Goal: Task Accomplishment & Management: Use online tool/utility

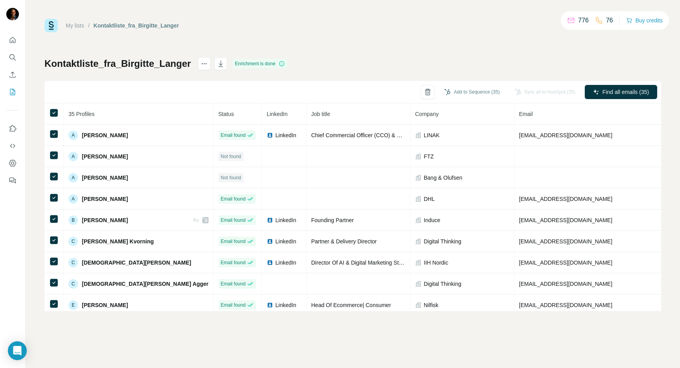
scroll to position [403, 0]
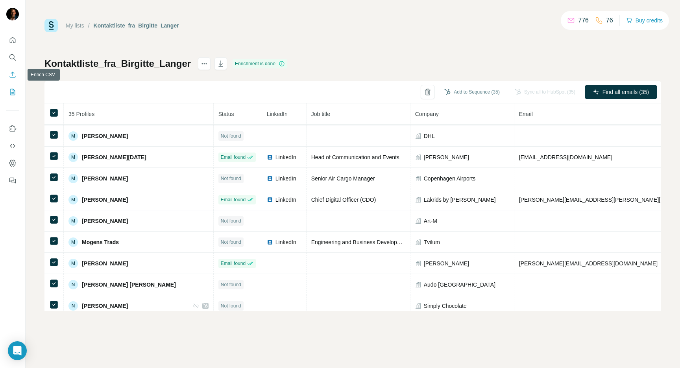
click at [10, 74] on icon "Enrich CSV" at bounding box center [13, 75] width 8 height 8
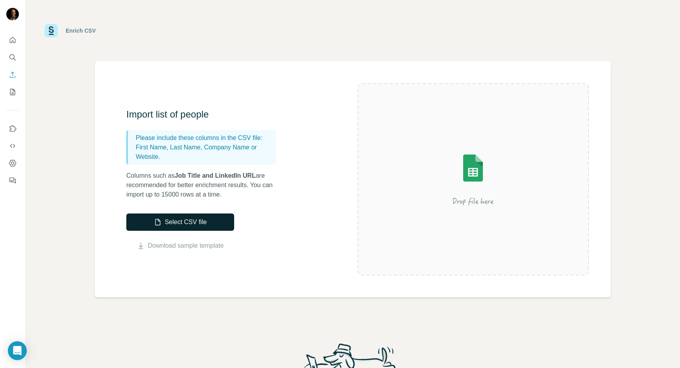
click at [187, 220] on button "Select CSV file" at bounding box center [180, 222] width 108 height 17
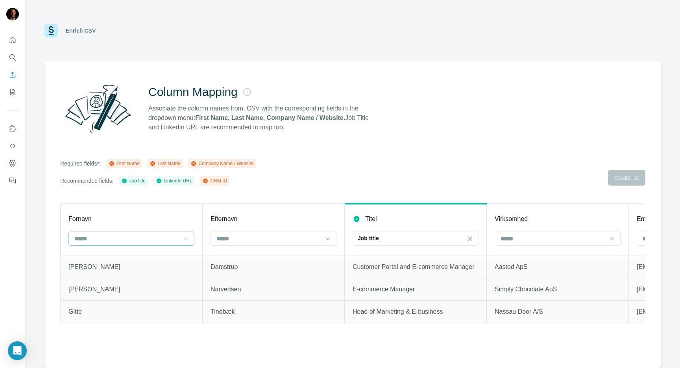
click at [187, 243] on div at bounding box center [186, 239] width 8 height 14
click at [157, 260] on div "First Name" at bounding box center [131, 257] width 112 height 8
click at [280, 238] on input at bounding box center [269, 238] width 106 height 9
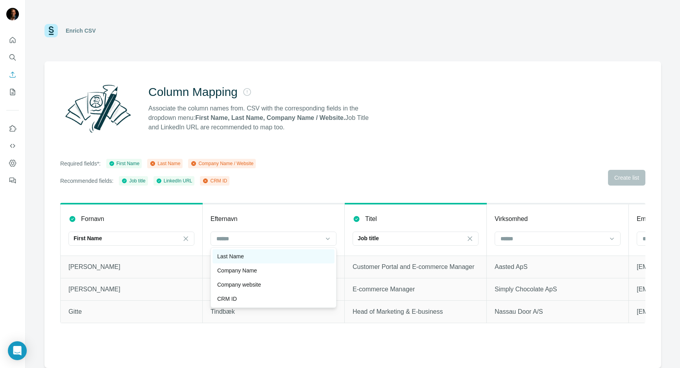
click at [267, 253] on div "Last Name" at bounding box center [273, 257] width 112 height 8
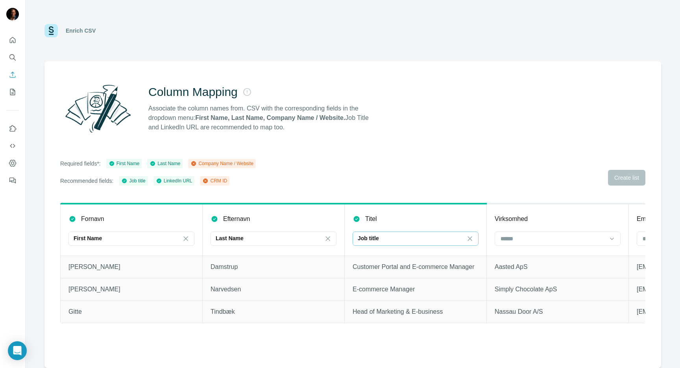
click at [382, 237] on div "Job title" at bounding box center [411, 238] width 106 height 8
click at [406, 218] on div "Titel" at bounding box center [415, 218] width 126 height 9
click at [556, 238] on input at bounding box center [553, 238] width 106 height 9
click at [543, 257] on div "Company Name" at bounding box center [557, 257] width 112 height 8
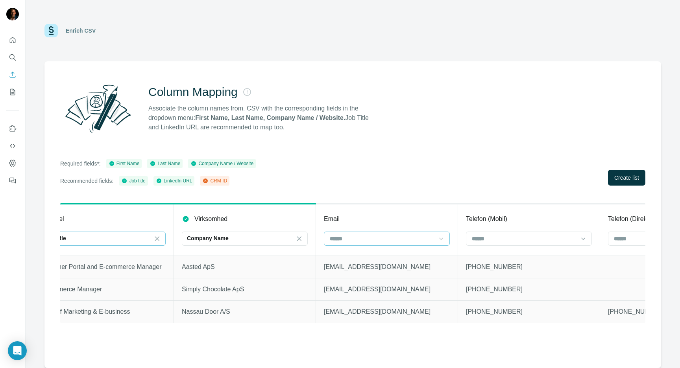
scroll to position [0, 313]
click at [437, 241] on icon at bounding box center [440, 239] width 8 height 8
click at [453, 187] on div "Column Mapping Associate the column names from. CSV with the corresponding fiel…" at bounding box center [352, 214] width 616 height 307
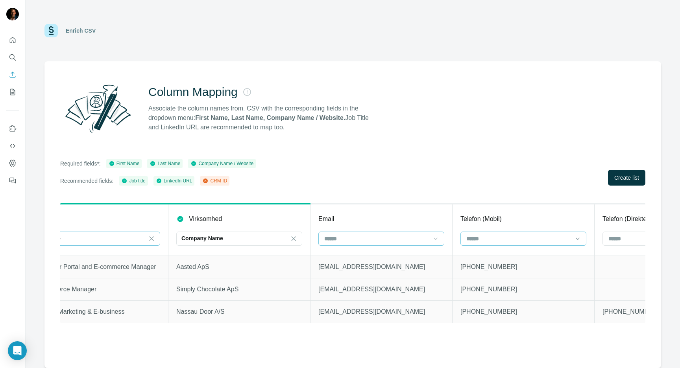
click at [509, 244] on div at bounding box center [518, 238] width 106 height 13
click at [510, 242] on input at bounding box center [518, 238] width 106 height 9
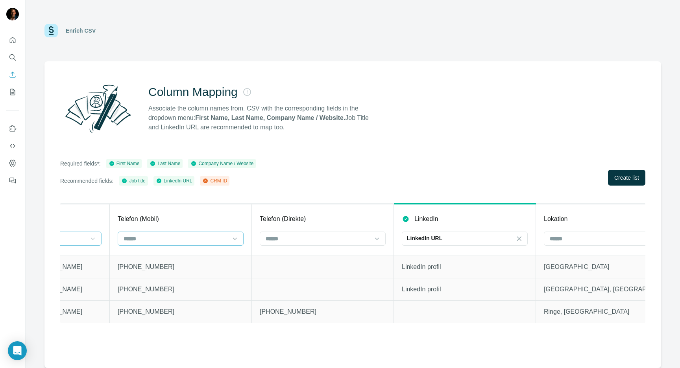
scroll to position [0, 693]
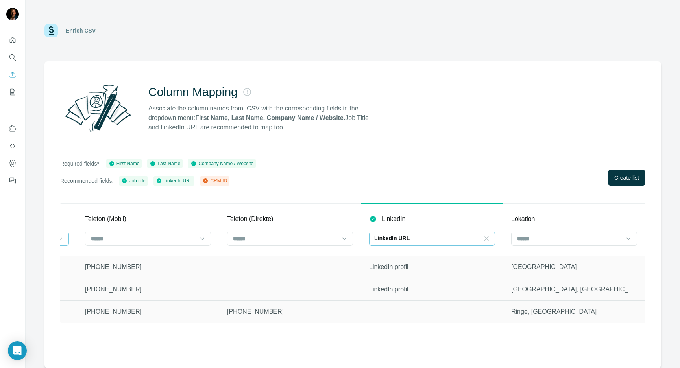
click at [487, 237] on icon at bounding box center [486, 238] width 4 height 4
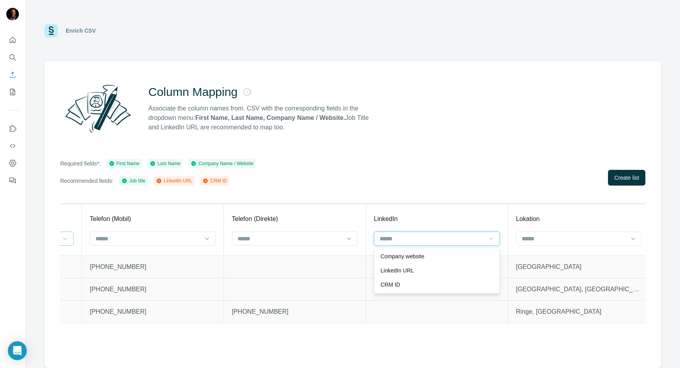
click at [463, 237] on input at bounding box center [432, 238] width 106 height 9
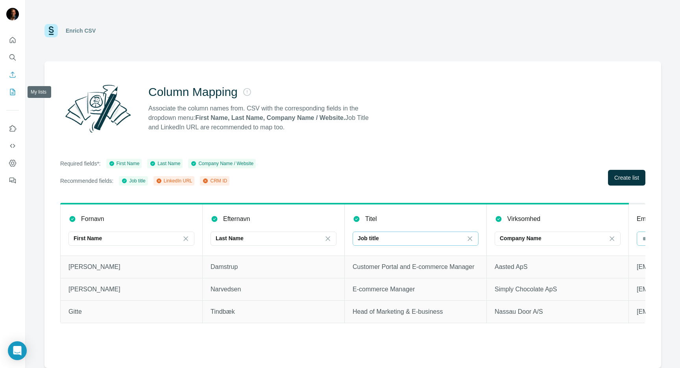
click at [8, 87] on button "My lists" at bounding box center [12, 92] width 13 height 14
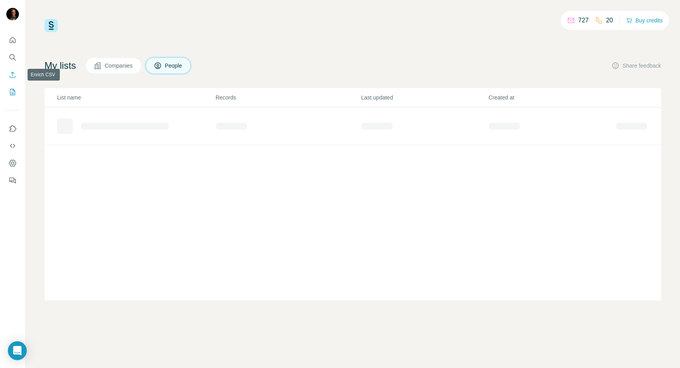
click at [15, 75] on icon "Enrich CSV" at bounding box center [13, 75] width 8 height 8
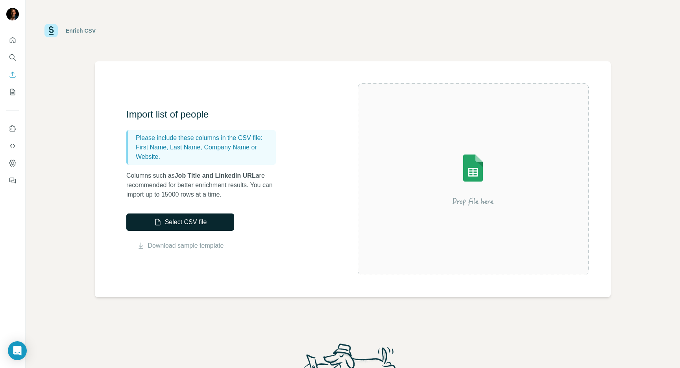
click at [212, 216] on button "Select CSV file" at bounding box center [180, 222] width 108 height 17
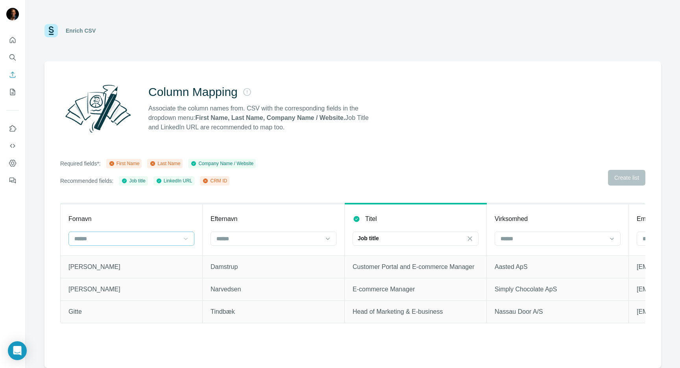
click at [186, 240] on icon at bounding box center [186, 239] width 8 height 8
click at [178, 251] on div "First Name" at bounding box center [131, 256] width 122 height 14
click at [276, 241] on input at bounding box center [269, 238] width 106 height 9
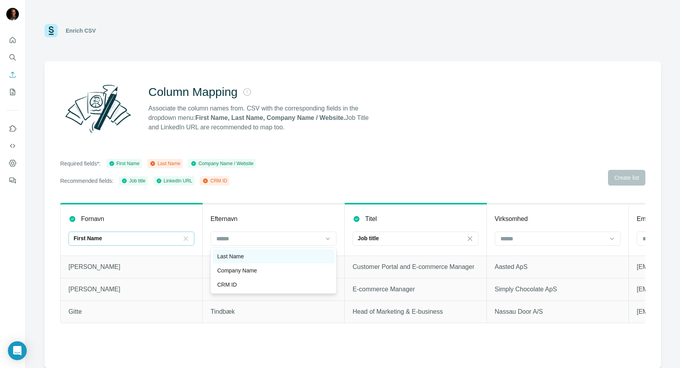
click at [269, 254] on div "Last Name" at bounding box center [273, 257] width 112 height 8
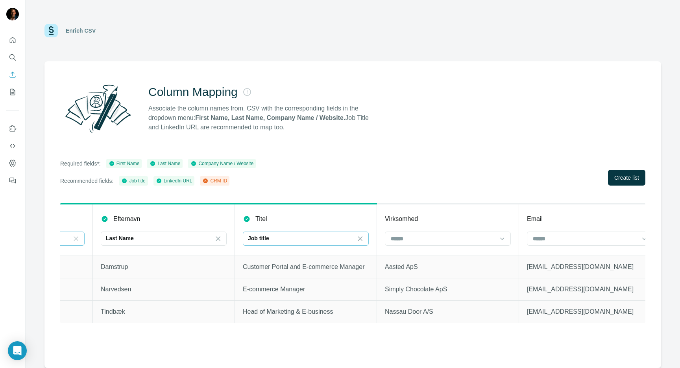
scroll to position [0, 127]
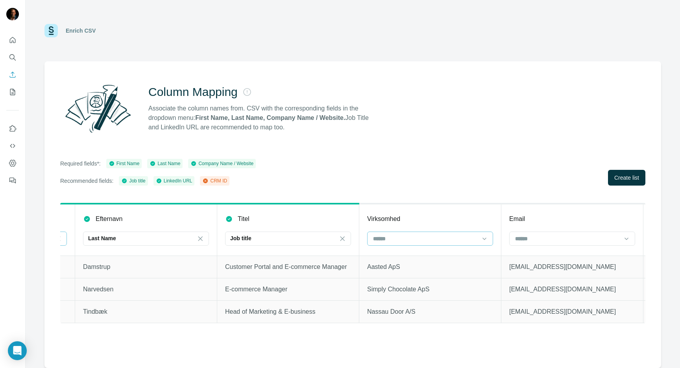
click at [462, 240] on input at bounding box center [425, 238] width 106 height 9
click at [457, 250] on div "Company Name" at bounding box center [430, 256] width 122 height 14
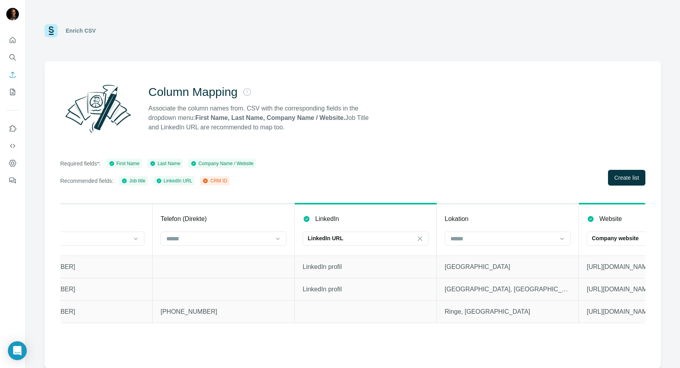
scroll to position [0, 765]
click at [413, 240] on icon at bounding box center [414, 239] width 8 height 8
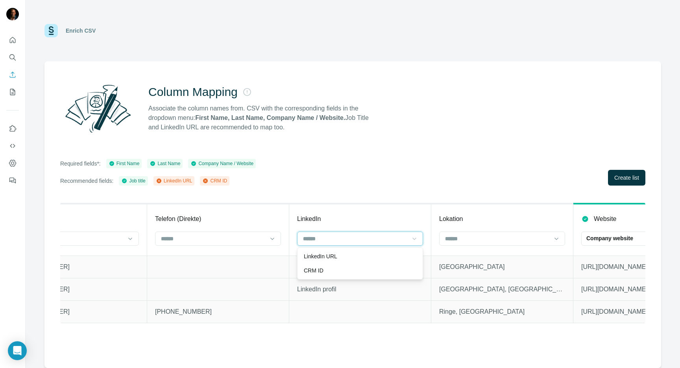
scroll to position [0, 0]
click at [411, 240] on icon at bounding box center [414, 239] width 8 height 8
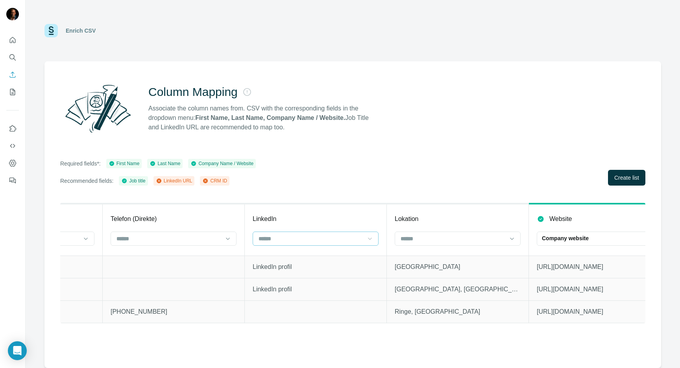
scroll to position [0, 835]
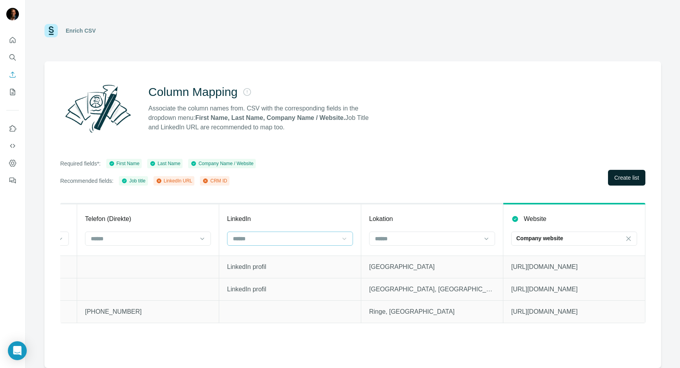
click at [630, 176] on span "Create list" at bounding box center [626, 178] width 25 height 8
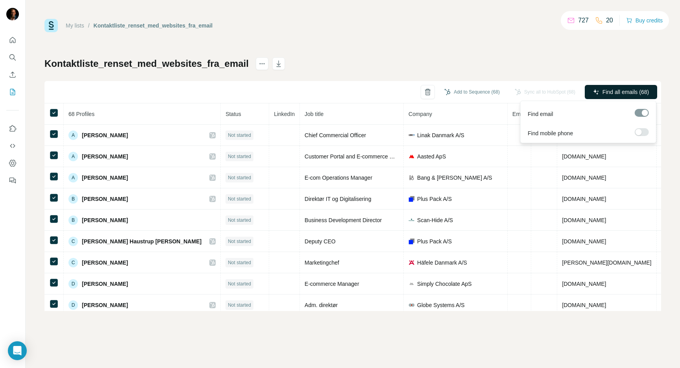
click at [623, 92] on span "Find all emails (68)" at bounding box center [625, 92] width 46 height 8
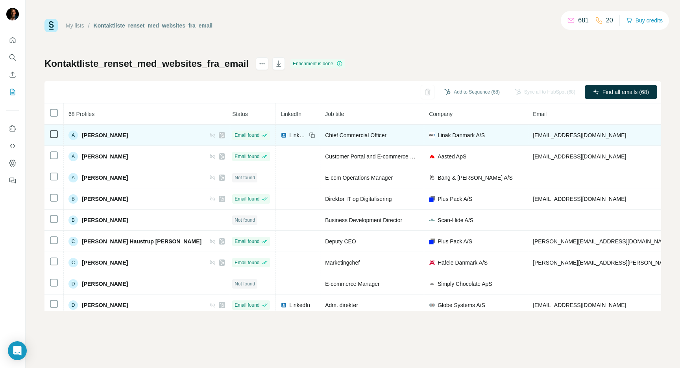
click at [52, 138] on icon at bounding box center [53, 133] width 9 height 9
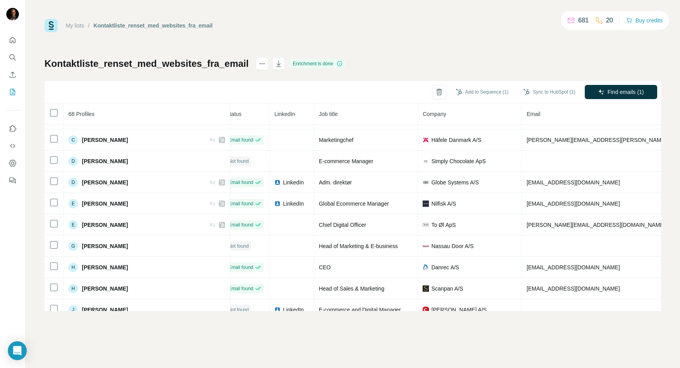
scroll to position [143, 9]
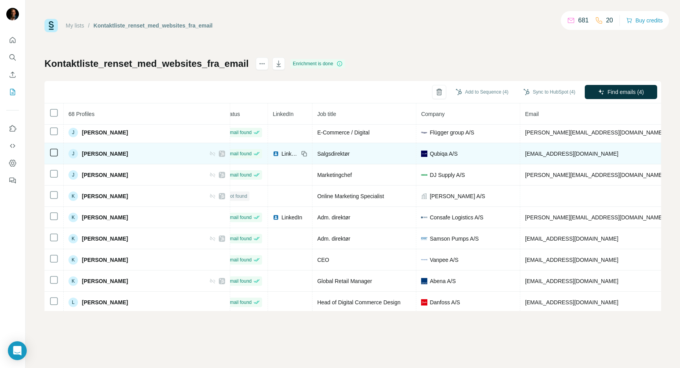
click at [52, 157] on td at bounding box center [53, 153] width 19 height 21
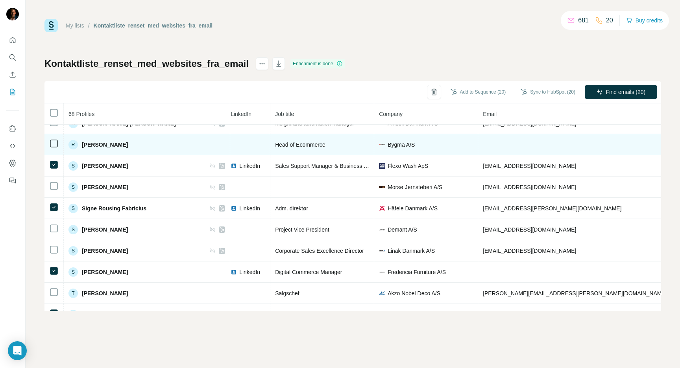
scroll to position [1137, 56]
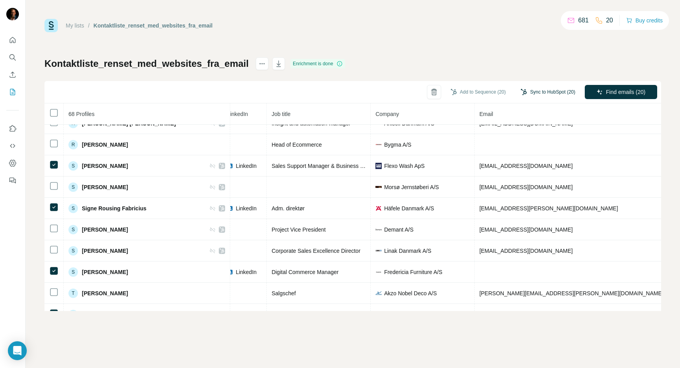
click at [541, 94] on button "Sync to HubSpot (20)" at bounding box center [548, 92] width 66 height 12
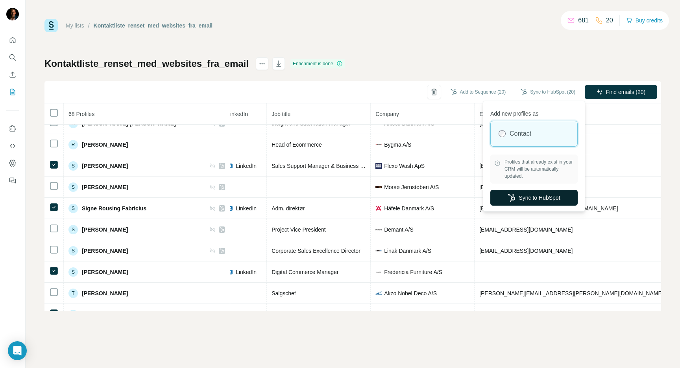
click at [538, 199] on button "Sync to HubSpot" at bounding box center [533, 198] width 87 height 16
